Goal: Transaction & Acquisition: Purchase product/service

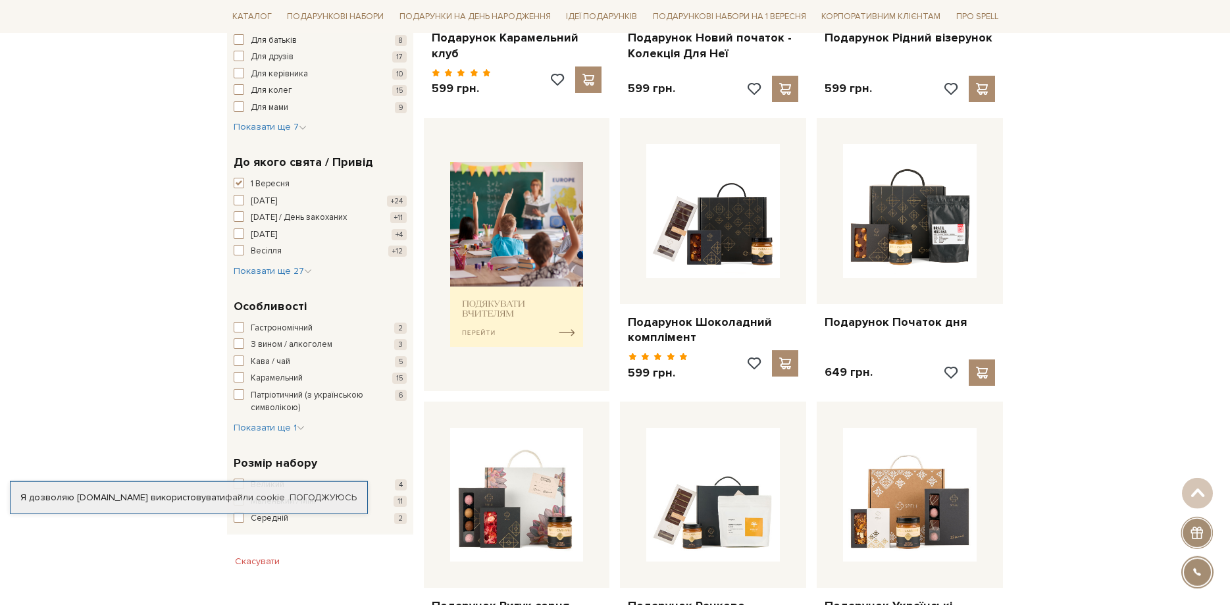
scroll to position [470, 0]
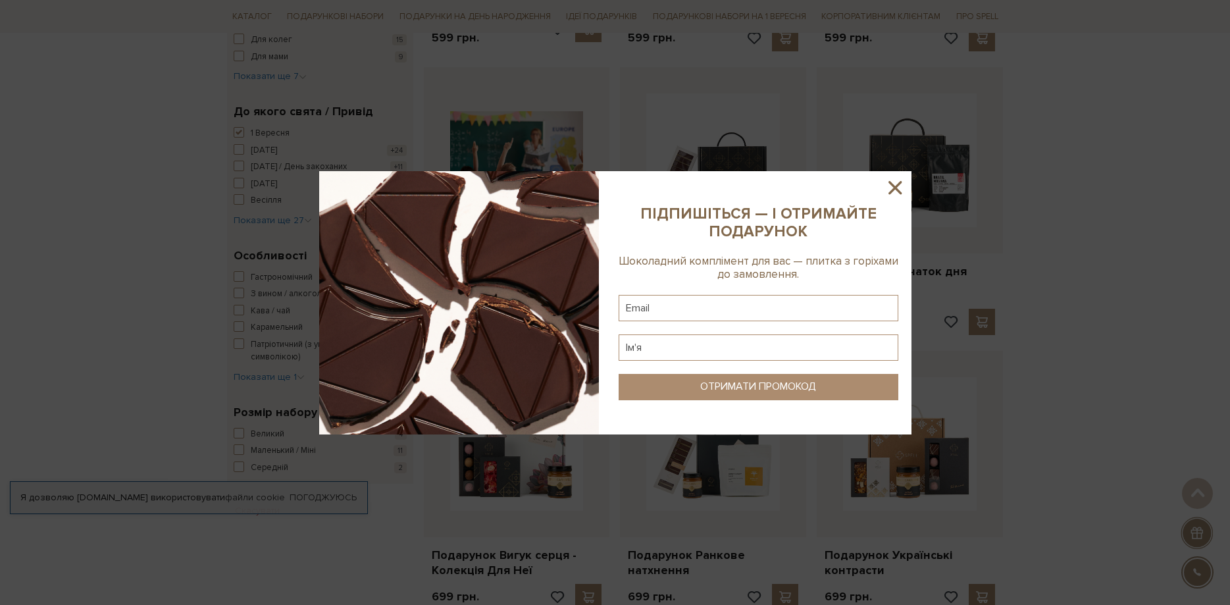
click at [895, 185] on icon at bounding box center [895, 187] width 22 height 22
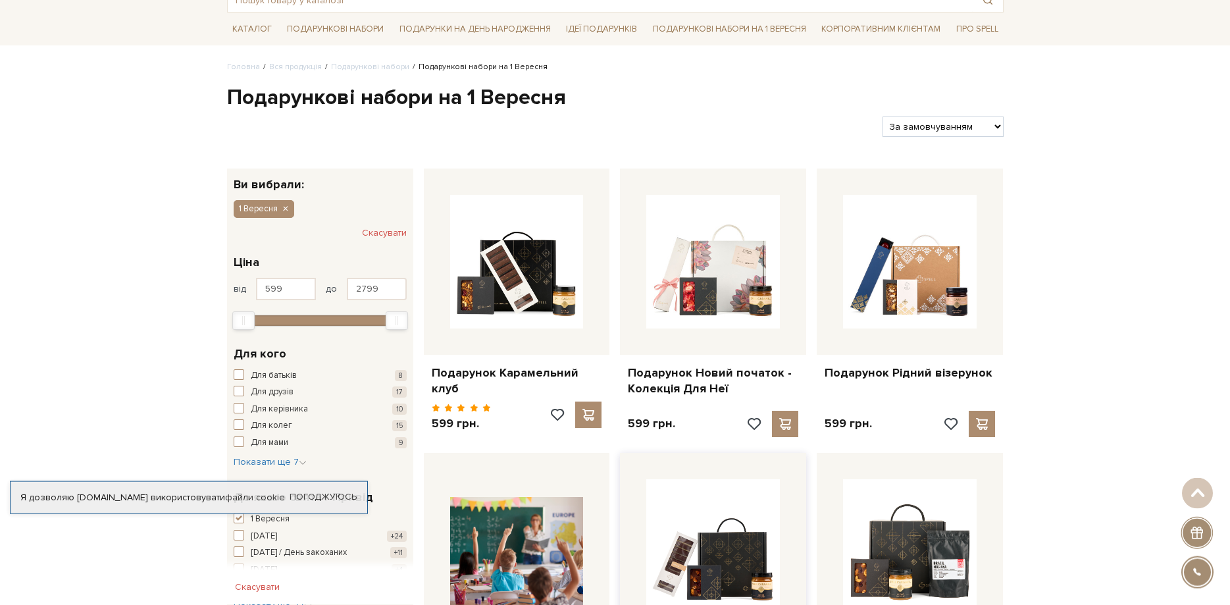
scroll to position [67, 0]
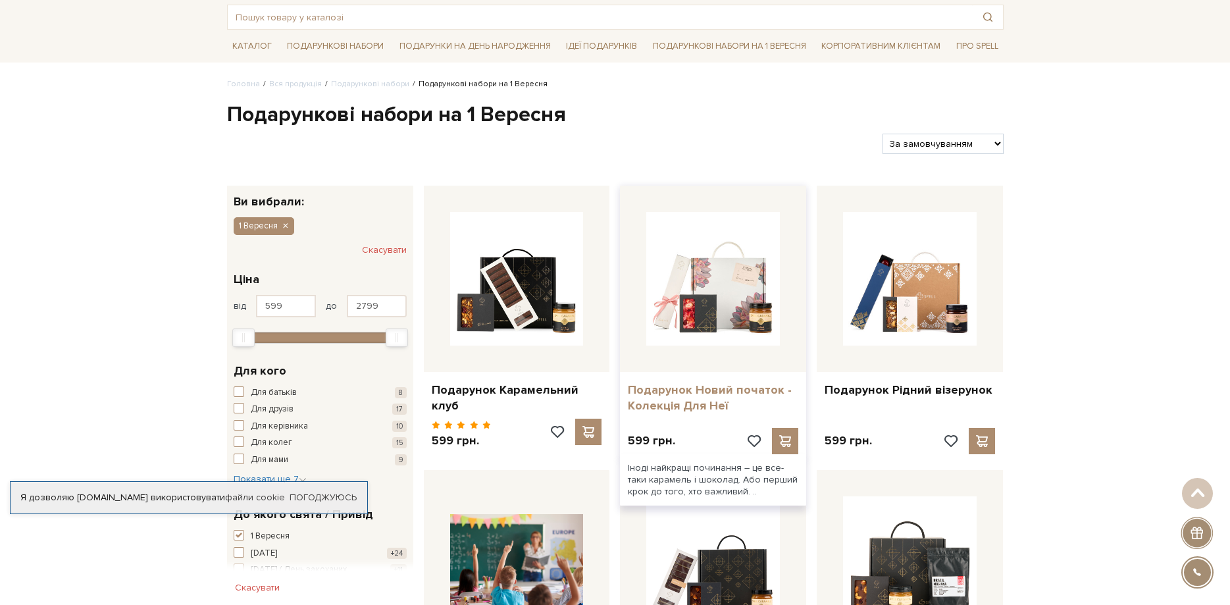
click at [695, 391] on link "Подарунок Новий початок - Колекція Для Неї" at bounding box center [713, 397] width 170 height 31
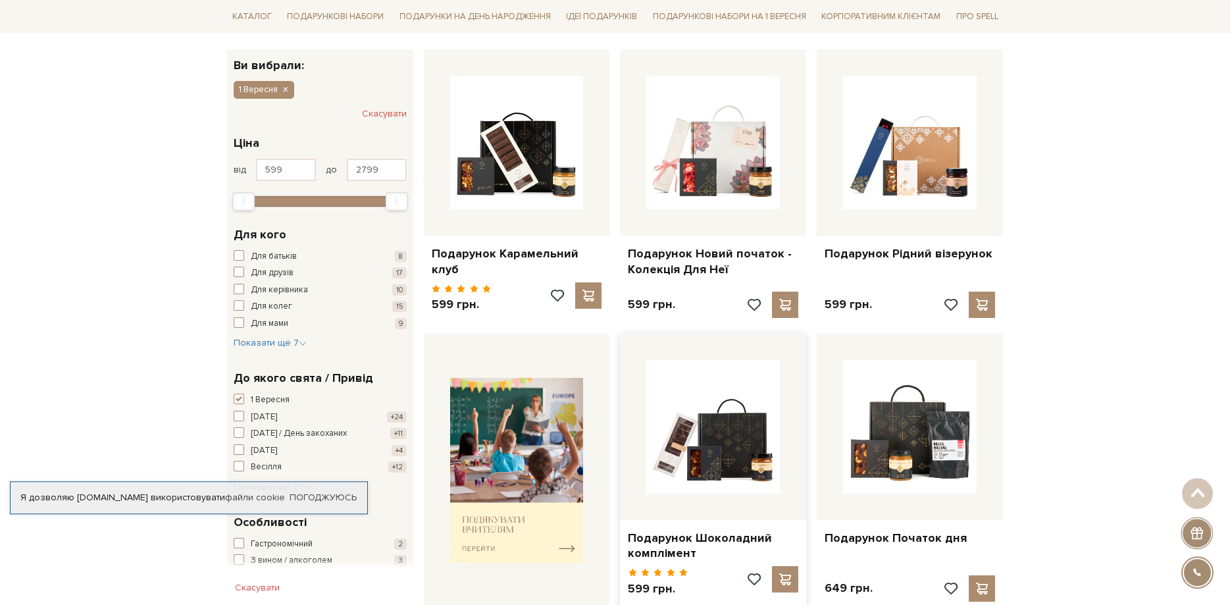
scroll to position [268, 0]
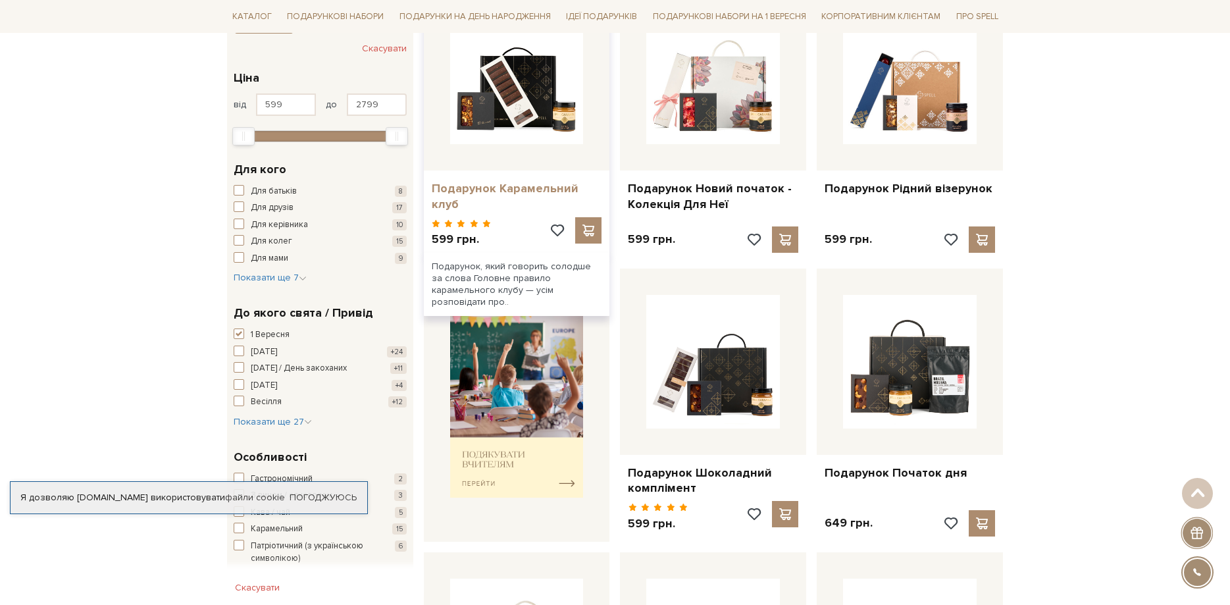
click at [518, 191] on link "Подарунок Карамельний клуб" at bounding box center [517, 196] width 170 height 31
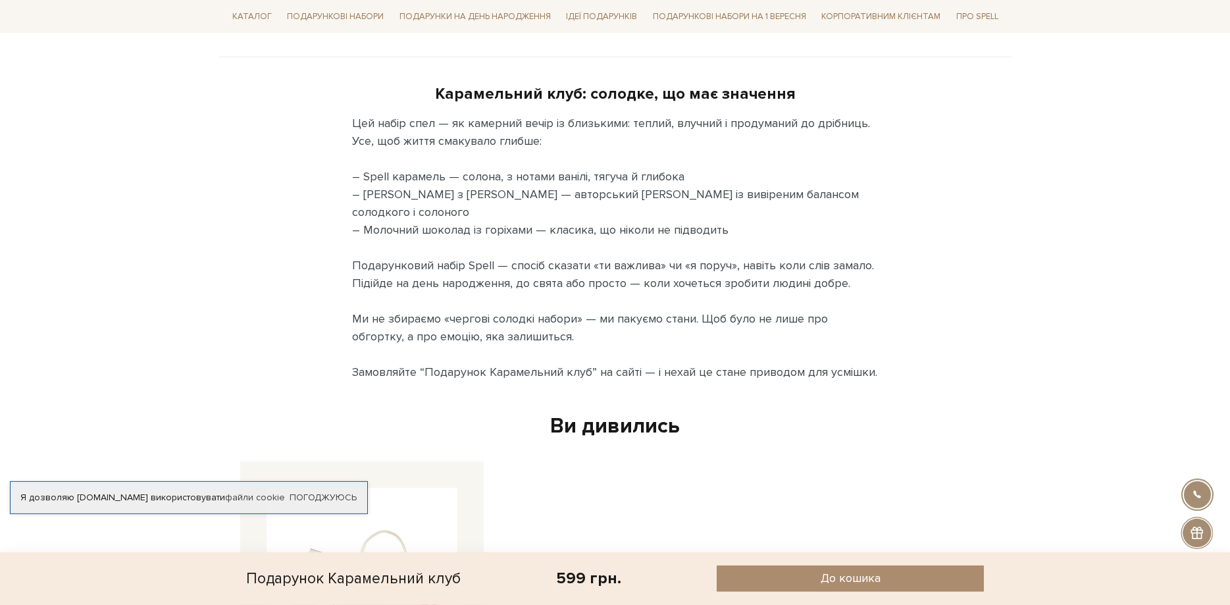
scroll to position [805, 0]
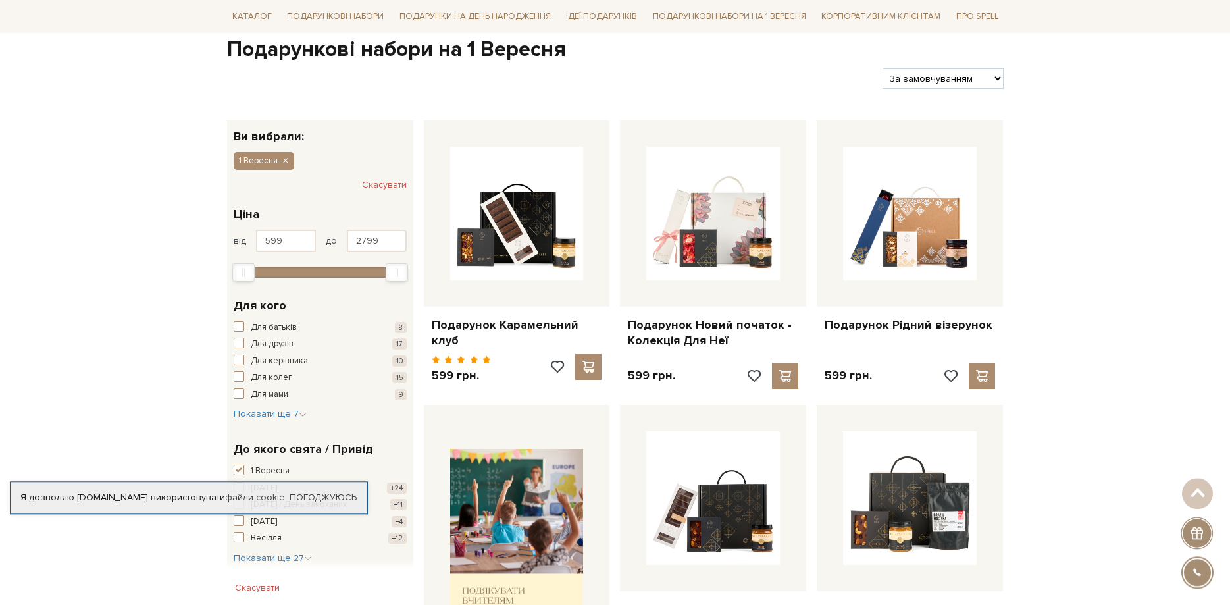
scroll to position [67, 0]
